Goal: Task Accomplishment & Management: Use online tool/utility

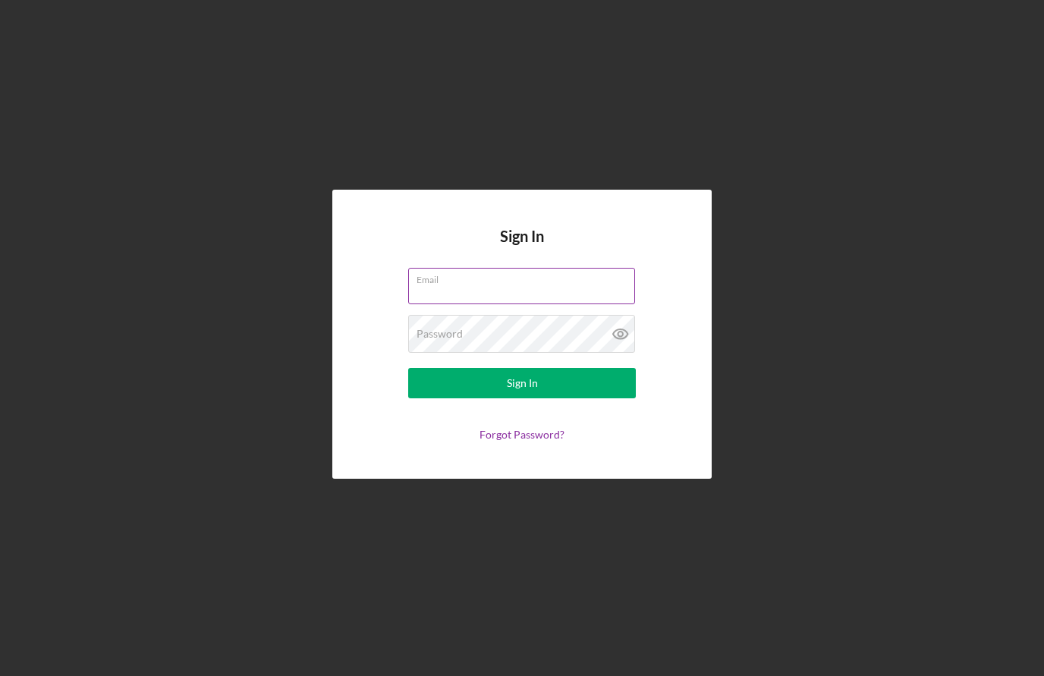
click at [442, 304] on input "Email" at bounding box center [521, 286] width 227 height 36
type input "[EMAIL_ADDRESS][DOMAIN_NAME]"
click at [522, 398] on button "Sign In" at bounding box center [522, 383] width 228 height 30
